Goal: Find specific page/section: Find specific page/section

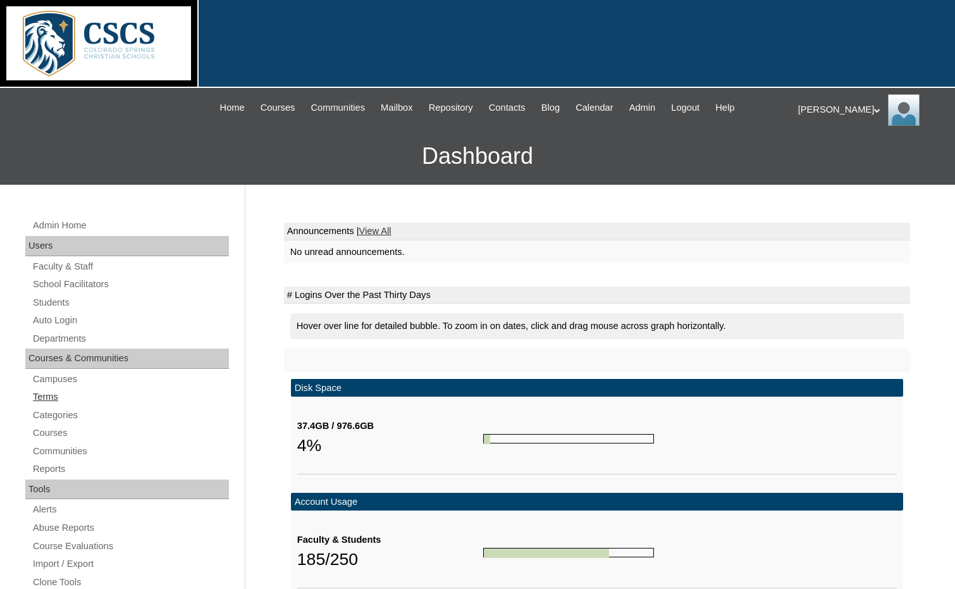
click at [47, 392] on link "Terms" at bounding box center [130, 397] width 197 height 16
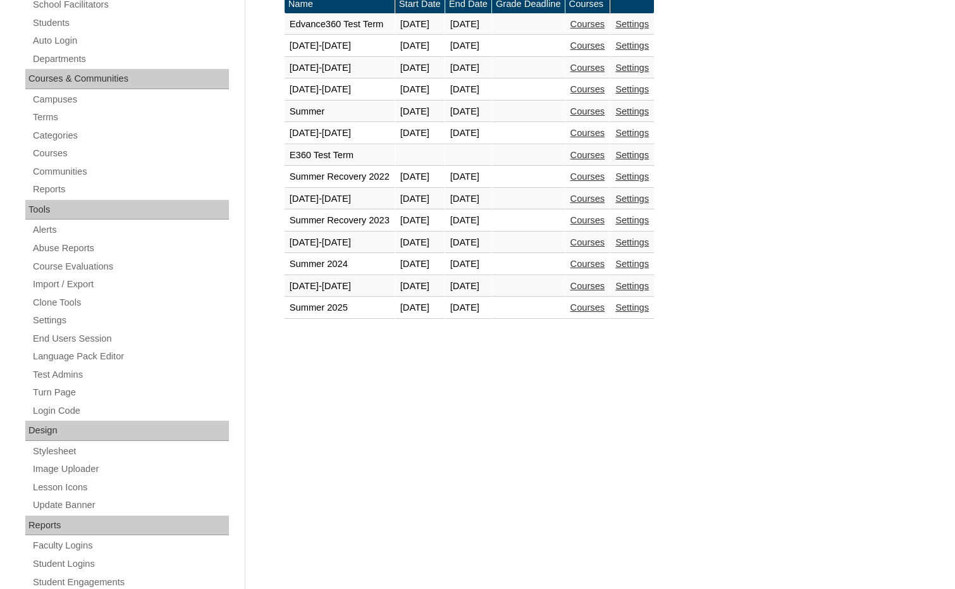
scroll to position [316, 0]
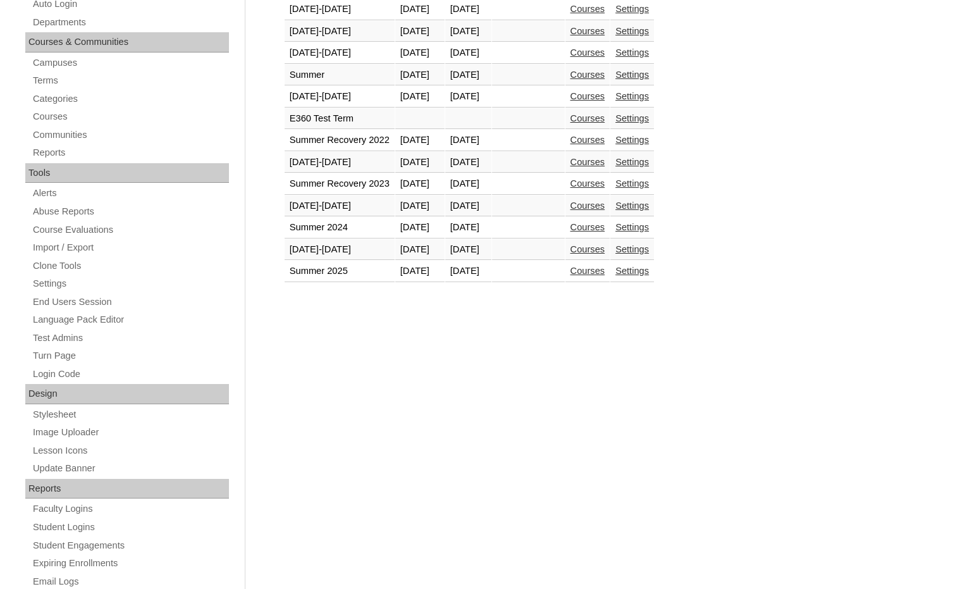
click at [605, 254] on link "Courses" at bounding box center [588, 249] width 35 height 10
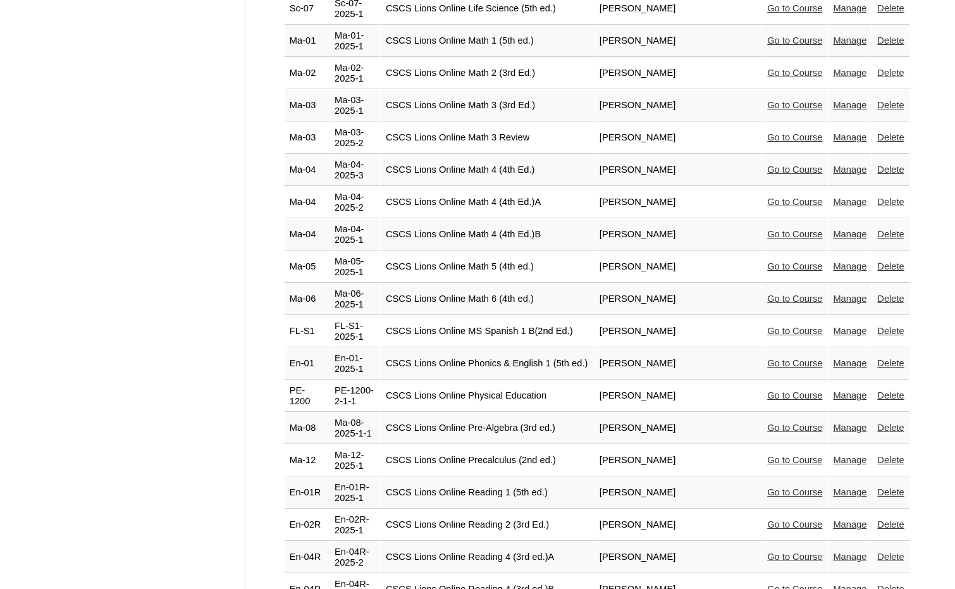
scroll to position [2541, 0]
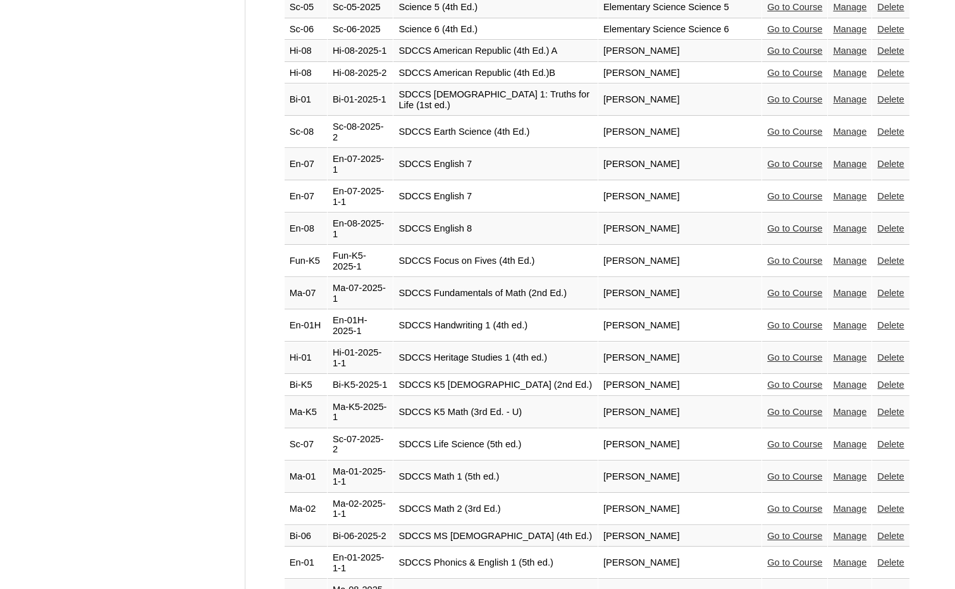
scroll to position [2268, 0]
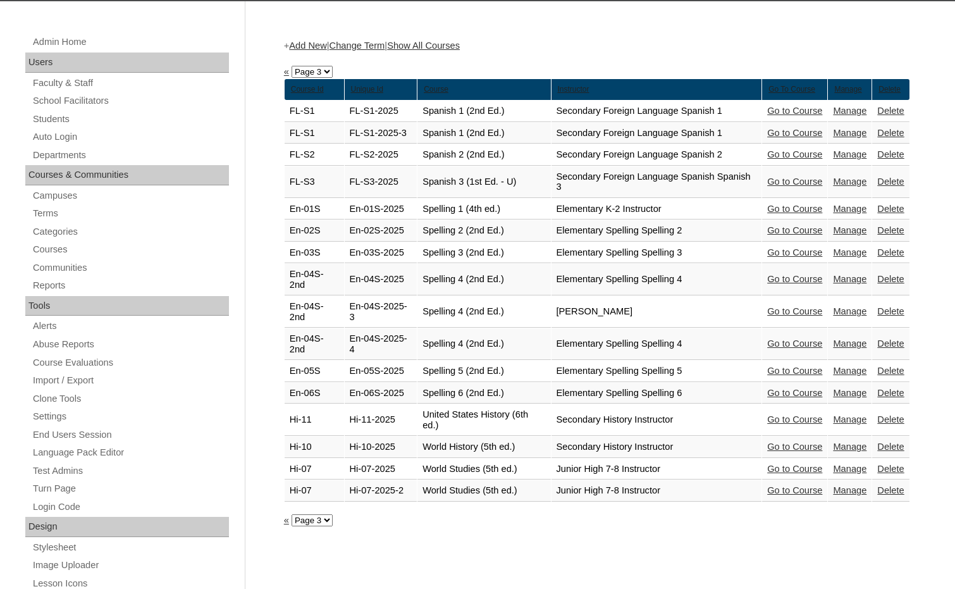
scroll to position [481, 0]
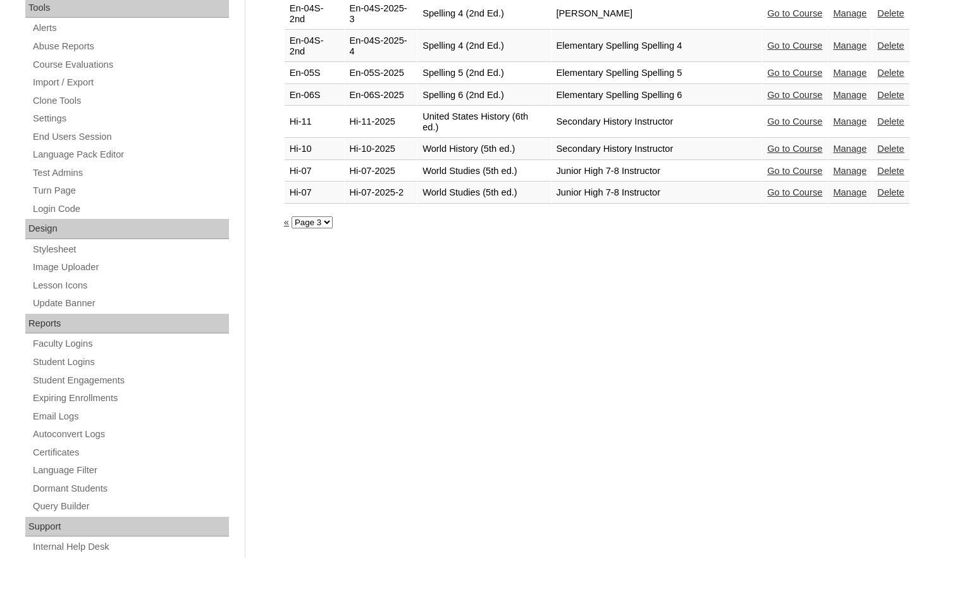
click at [808, 171] on link "Go to Course" at bounding box center [794, 171] width 55 height 10
